Goal: Task Accomplishment & Management: Use online tool/utility

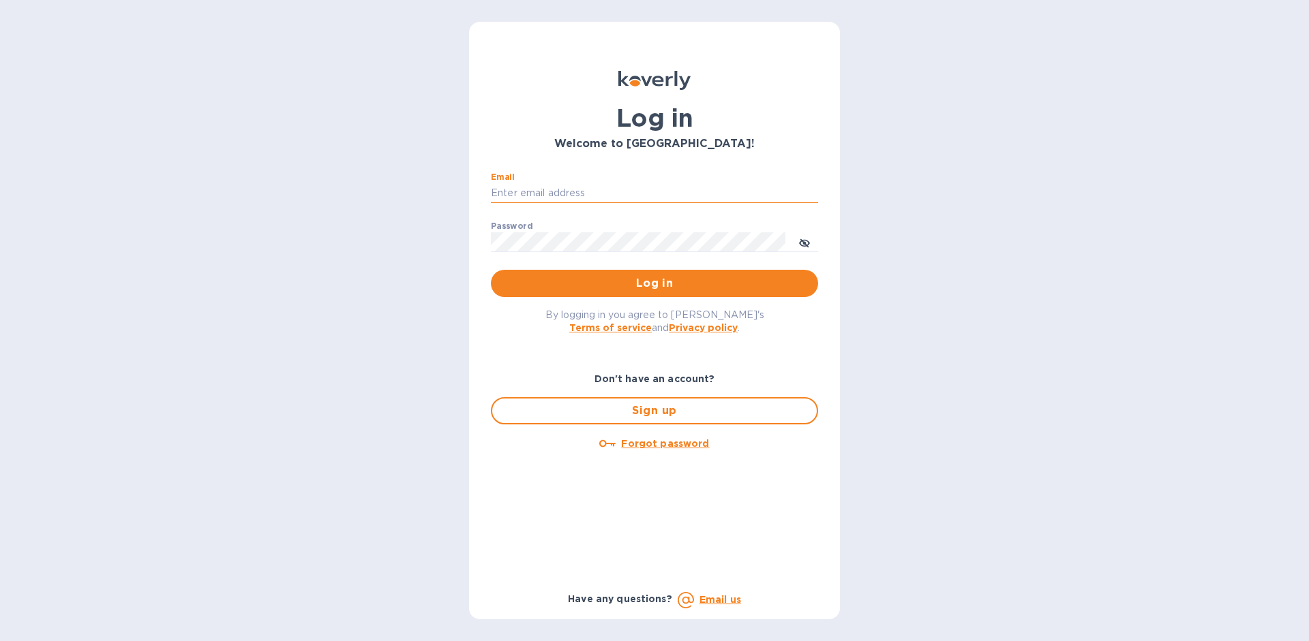
click at [593, 189] on input "Email" at bounding box center [654, 193] width 327 height 20
type input "[EMAIL_ADDRESS][DOMAIN_NAME]"
click at [491, 270] on button "Log in" at bounding box center [654, 283] width 327 height 27
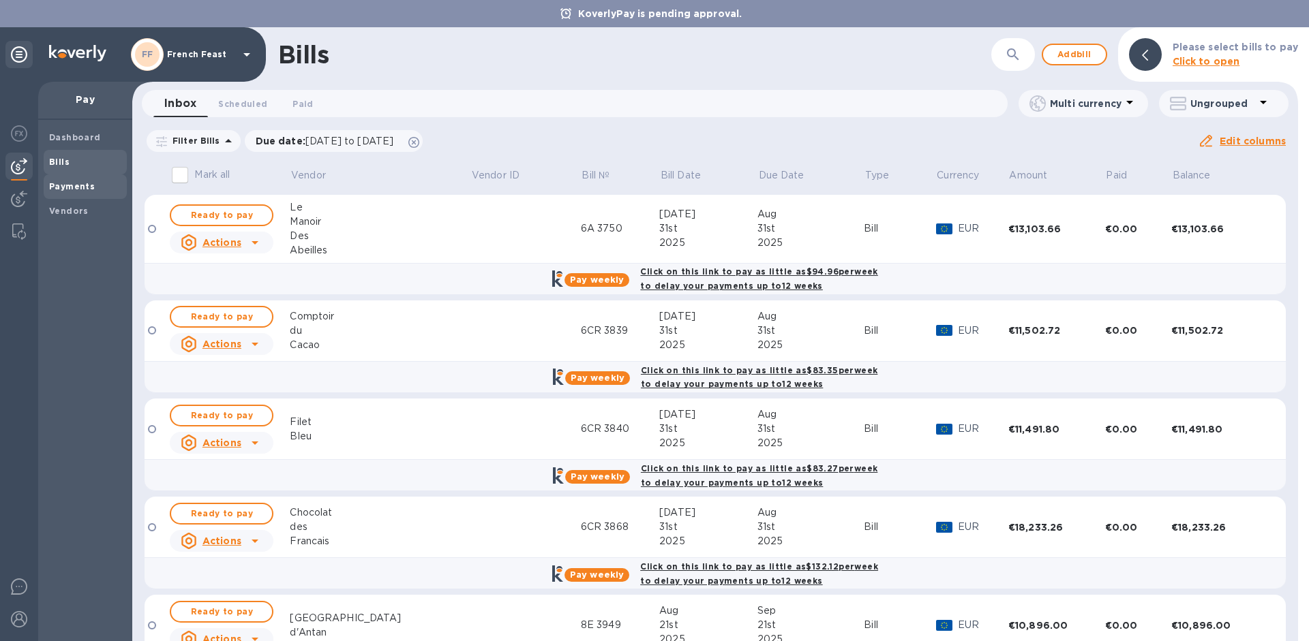
click at [72, 179] on div "Payments" at bounding box center [85, 186] width 83 height 25
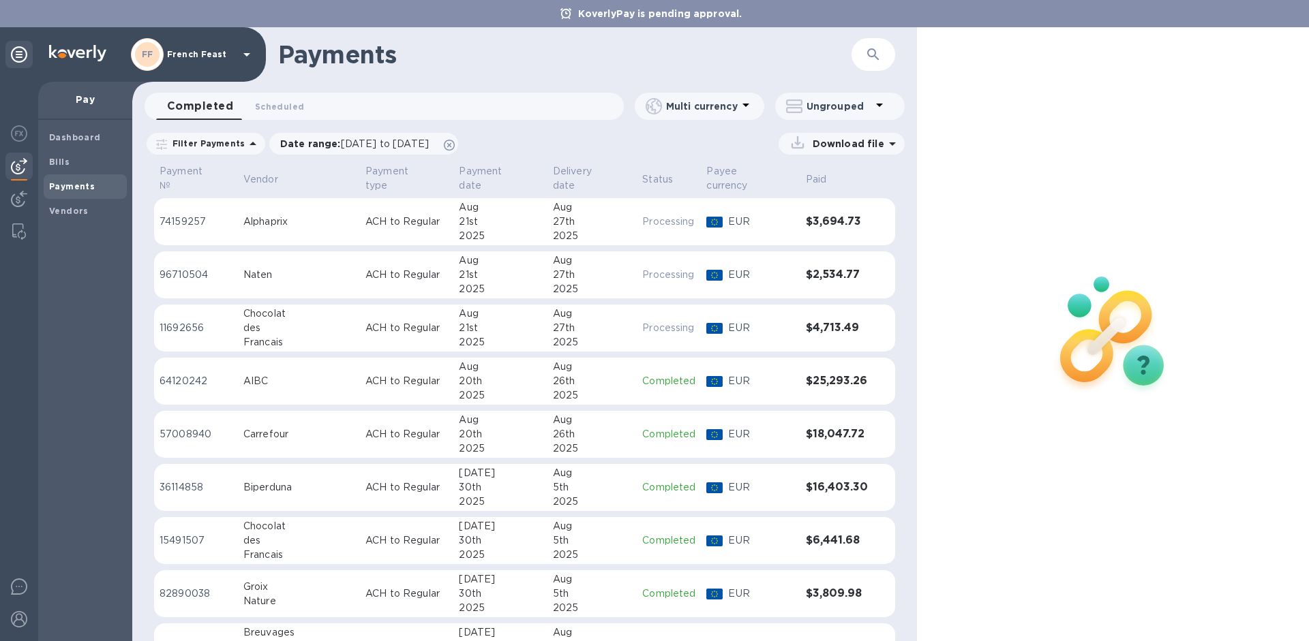
click at [440, 102] on div "Completed 0 Scheduled 0" at bounding box center [390, 106] width 468 height 27
click at [877, 54] on icon "button" at bounding box center [873, 54] width 16 height 16
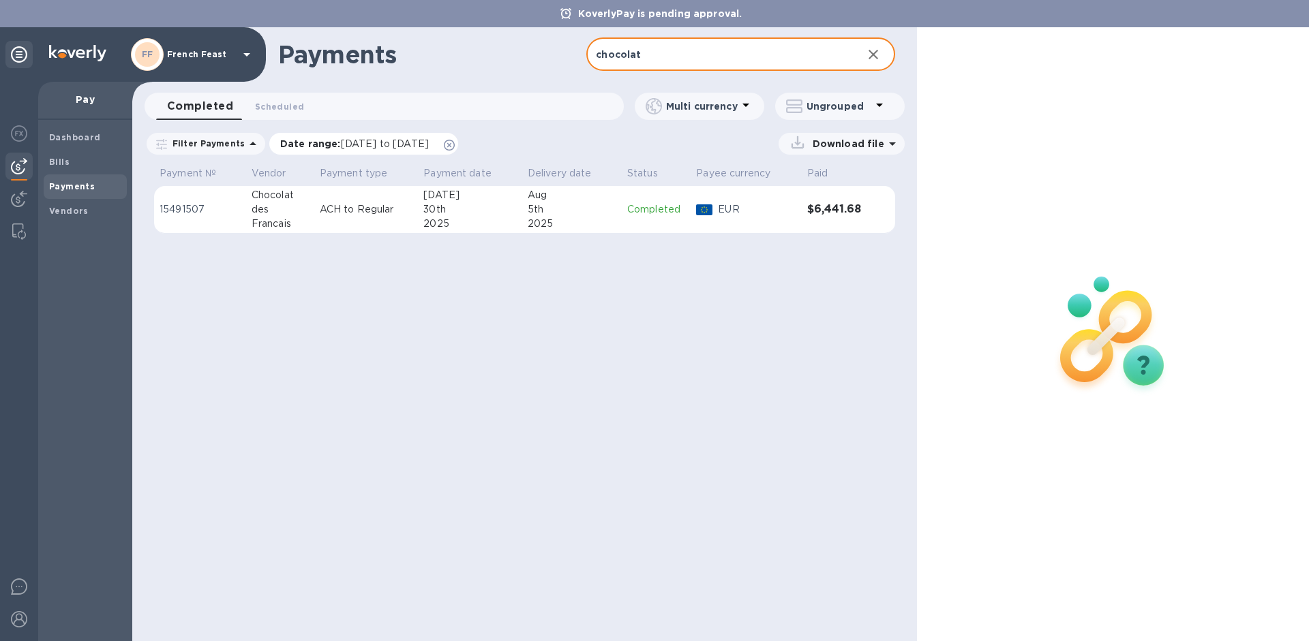
type input "chocolat"
click at [383, 147] on span "[DATE] to [DATE]" at bounding box center [385, 143] width 88 height 11
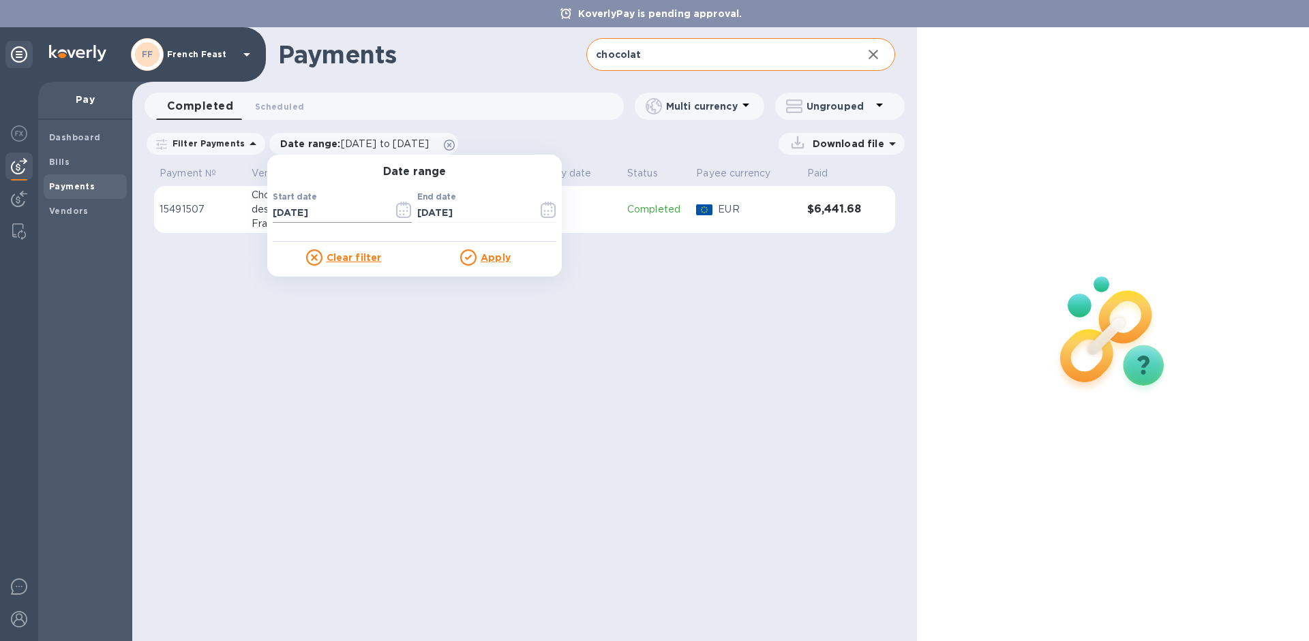
click at [326, 206] on input "[DATE]" at bounding box center [328, 213] width 110 height 20
click at [328, 210] on input "[DATE]" at bounding box center [328, 213] width 110 height 20
type input "[DATE]"
click at [489, 260] on u "Apply" at bounding box center [496, 257] width 30 height 11
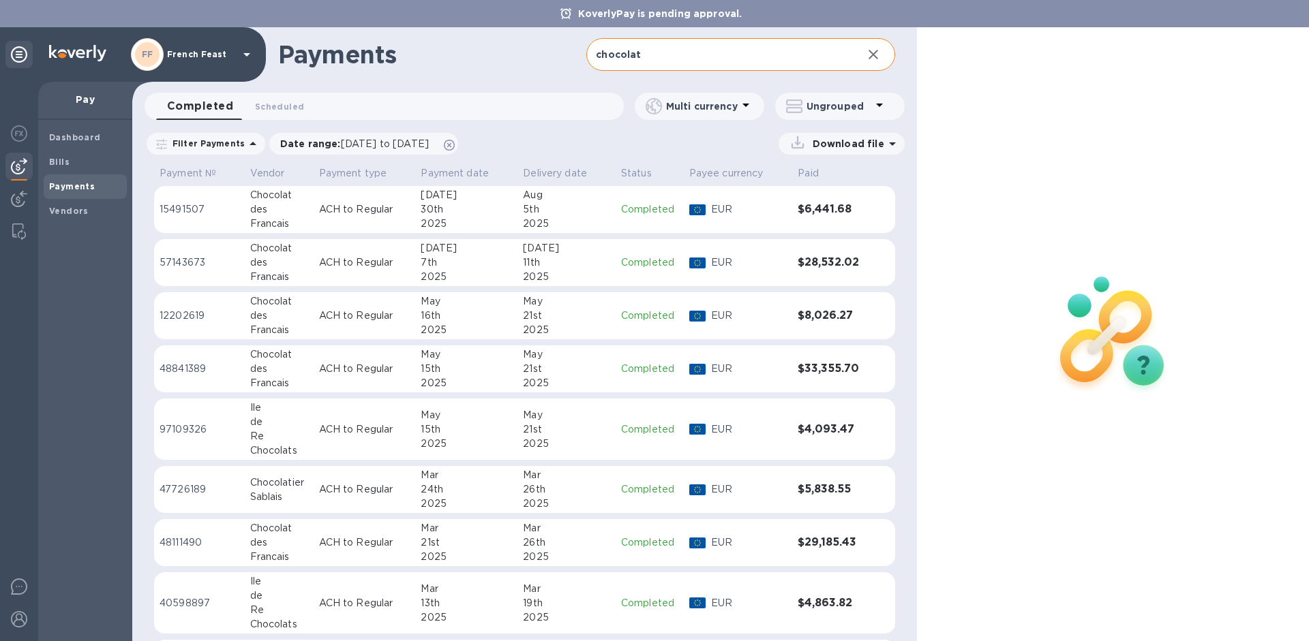
click at [892, 139] on icon at bounding box center [892, 144] width 16 height 16
click at [816, 231] on p "Payments summary" at bounding box center [831, 235] width 119 height 14
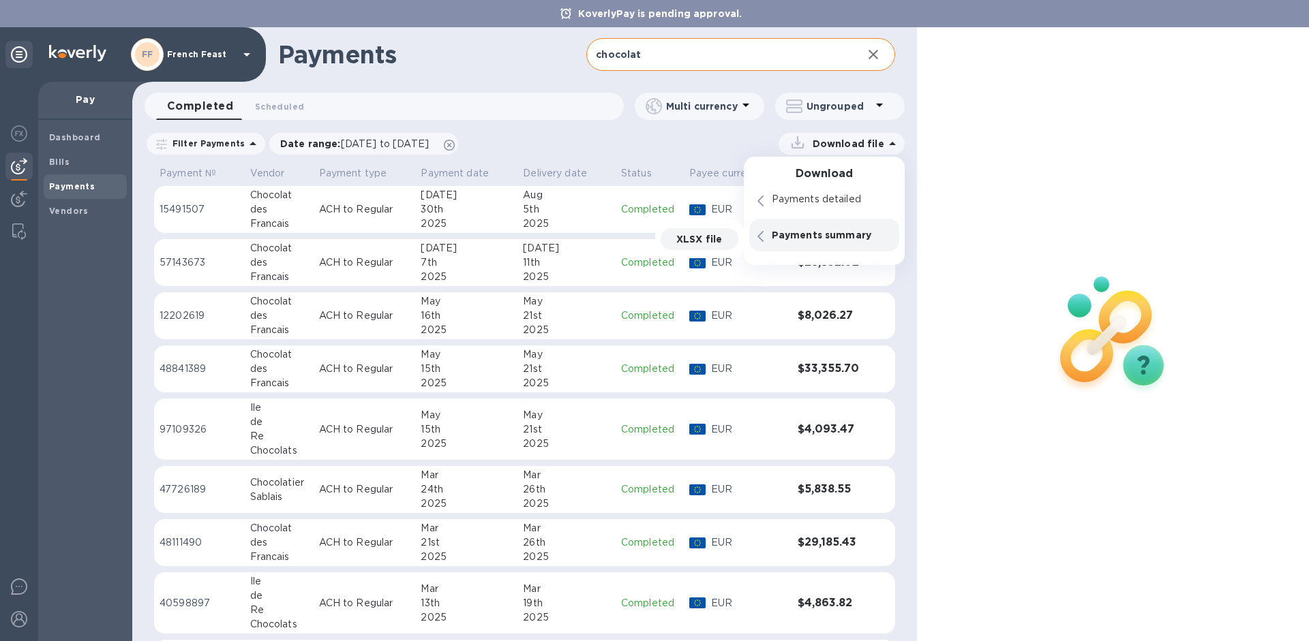
click at [700, 237] on p "XLSX file" at bounding box center [699, 239] width 46 height 14
click at [669, 56] on input "chocolat" at bounding box center [718, 54] width 264 height 33
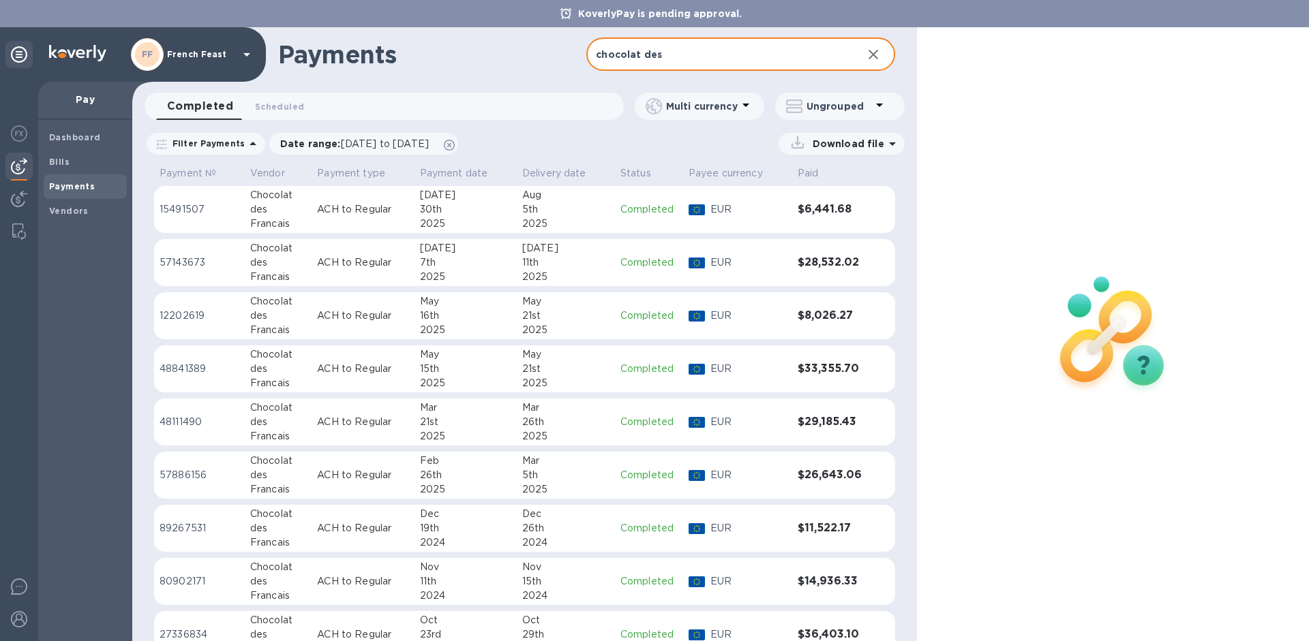
type input "chocolat des"
click at [848, 140] on p "Download file" at bounding box center [845, 144] width 77 height 14
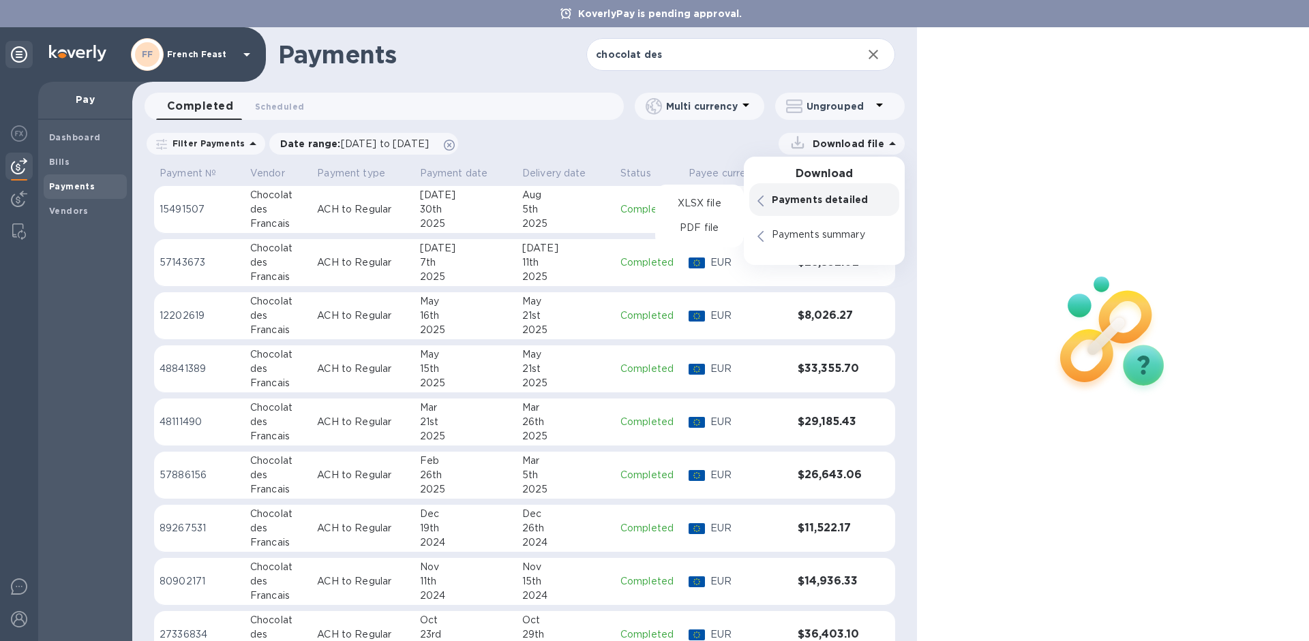
click at [804, 191] on div "Payments detailed" at bounding box center [831, 199] width 125 height 19
click at [690, 230] on p "PDF file" at bounding box center [699, 229] width 40 height 14
